Goal: Find specific page/section: Find specific page/section

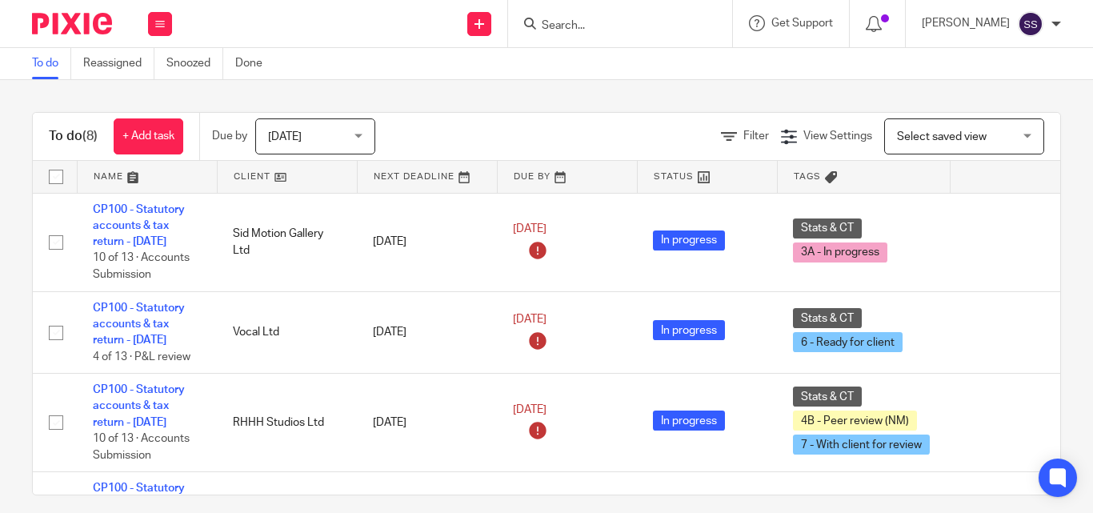
click at [606, 29] on input "Search" at bounding box center [612, 26] width 144 height 14
type input "Sed"
click at [636, 61] on link at bounding box center [636, 62] width 198 height 24
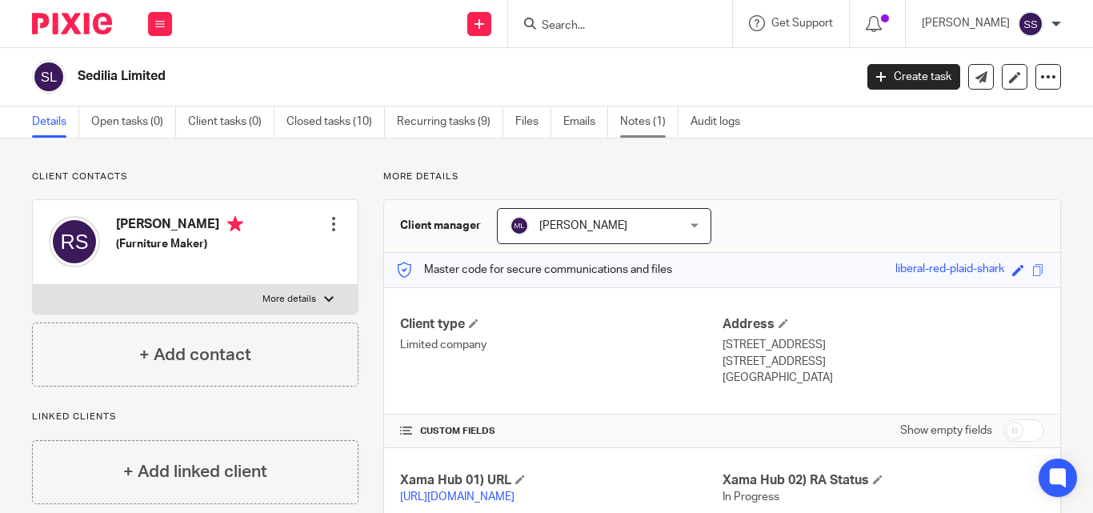
click at [633, 118] on link "Notes (1)" at bounding box center [649, 121] width 58 height 31
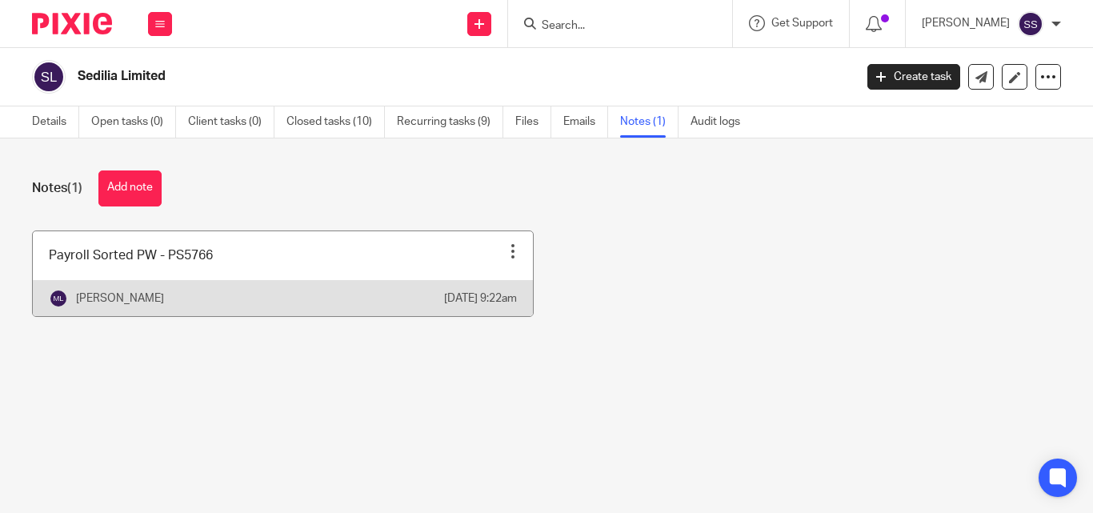
click at [196, 279] on link at bounding box center [283, 273] width 500 height 85
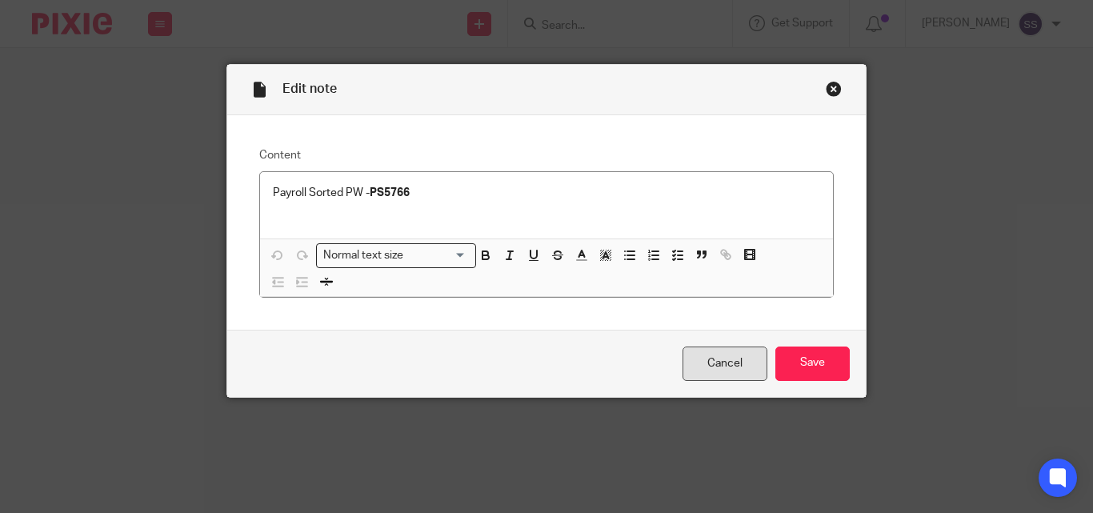
click at [703, 367] on link "Cancel" at bounding box center [725, 363] width 85 height 34
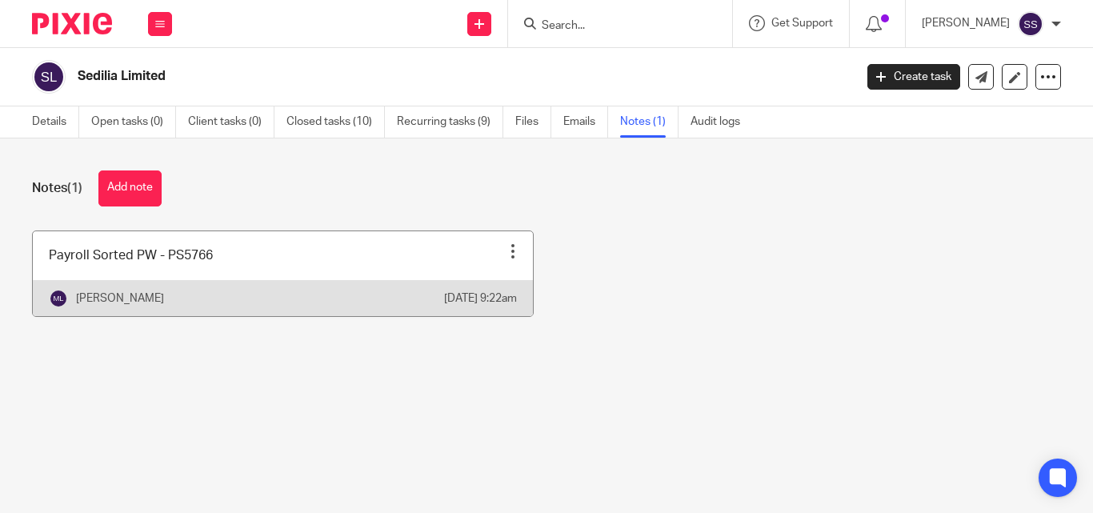
click at [196, 270] on link at bounding box center [283, 273] width 500 height 85
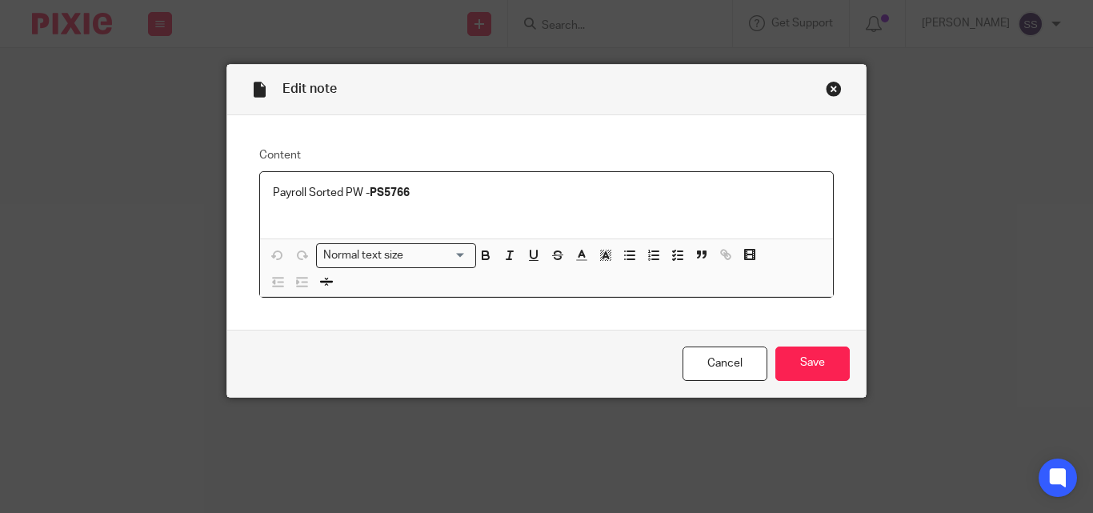
click at [390, 198] on strong "PS5766" at bounding box center [390, 192] width 40 height 11
copy strong "PS5766"
click at [734, 365] on link "Cancel" at bounding box center [725, 363] width 85 height 34
